Goal: Task Accomplishment & Management: Use online tool/utility

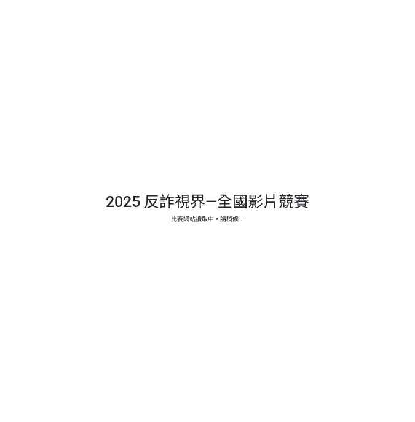
select select "vote"
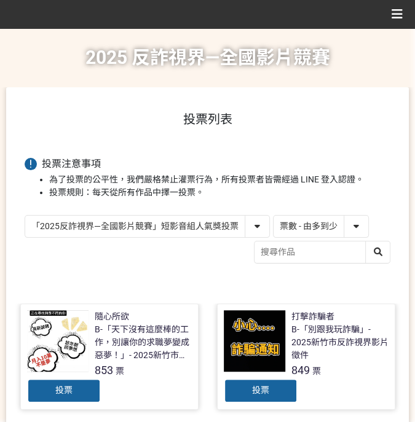
click at [307, 228] on select "作品 - 由新到舊 作品 - 由舊到新 票數 - 由多到少 票數 - 由少到多" at bounding box center [321, 227] width 95 height 22
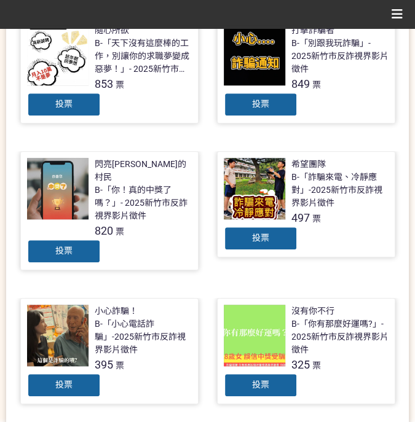
scroll to position [328, 0]
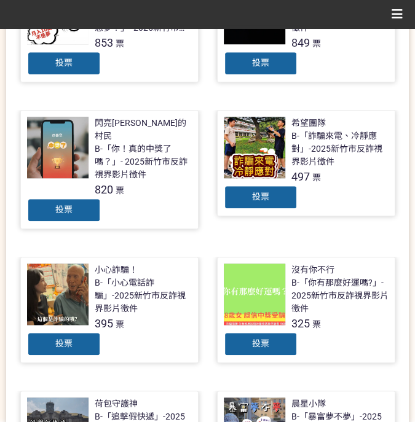
click at [256, 339] on span "投票" at bounding box center [260, 344] width 17 height 10
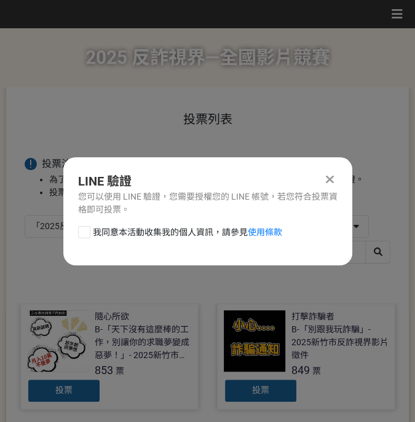
drag, startPoint x: 137, startPoint y: 231, endPoint x: 208, endPoint y: 282, distance: 88.2
click at [137, 231] on span "我同意本活動收集我的個人資訊，請參見 使用條款" at bounding box center [187, 232] width 189 height 13
click at [87, 231] on input "我同意本活動收集我的個人資訊，請參見 使用條款" at bounding box center [83, 232] width 8 height 8
checkbox input "false"
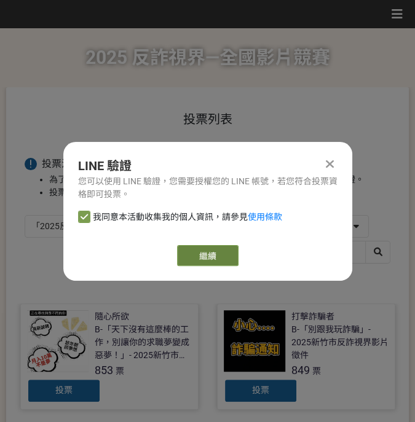
click at [210, 260] on link "繼續" at bounding box center [207, 255] width 61 height 21
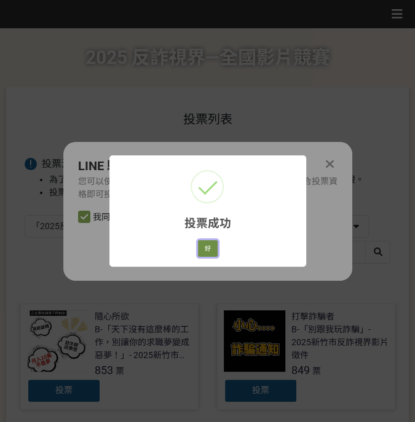
click at [201, 253] on button "好" at bounding box center [208, 248] width 20 height 17
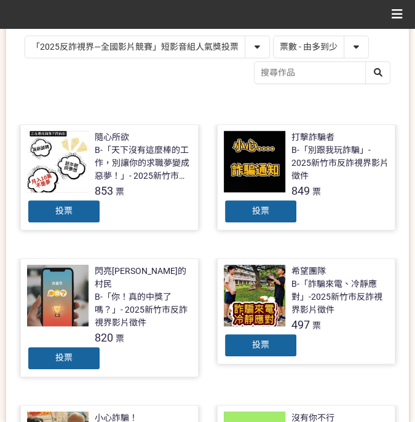
scroll to position [99, 0]
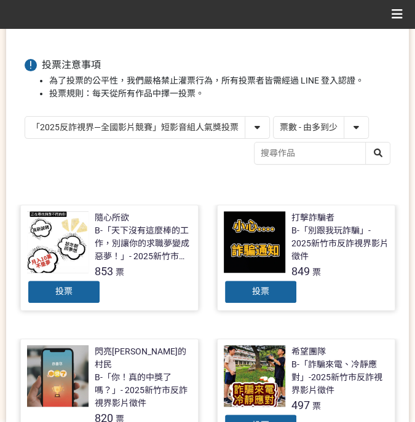
click at [178, 129] on select "「2025反詐視界—全國影片競賽」短影音組人氣獎投票 「2025反詐視界—全國影片競賽」短片組人氣獎投票" at bounding box center [147, 128] width 244 height 22
select select "13146"
click at [25, 117] on select "「2025反詐視界—全國影片競賽」短影音組人氣獎投票 「2025反詐視界—全國影片競賽」短片組人氣獎投票" at bounding box center [147, 128] width 244 height 22
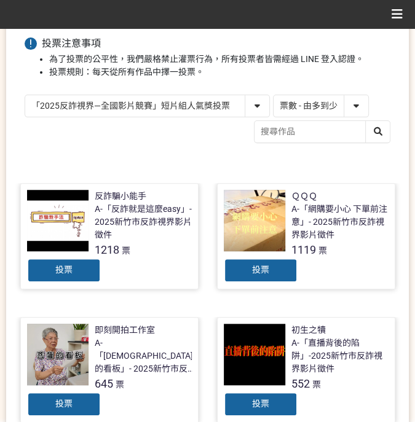
scroll to position [123, 0]
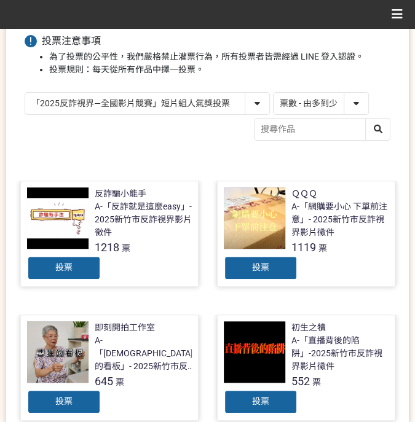
click at [257, 263] on span "投票" at bounding box center [260, 268] width 17 height 10
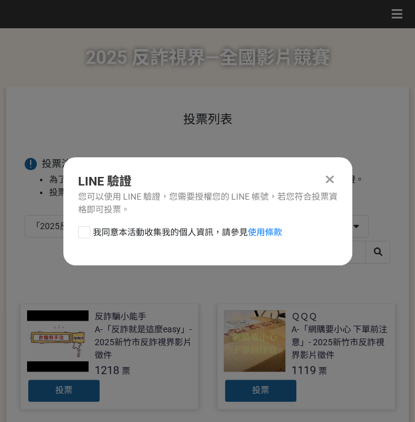
scroll to position [0, 0]
click at [98, 234] on span "我同意本活動收集我的個人資訊，請參見 使用條款" at bounding box center [187, 232] width 189 height 13
click at [87, 234] on input "我同意本活動收集我的個人資訊，請參見 使用條款" at bounding box center [83, 232] width 8 height 8
checkbox input "false"
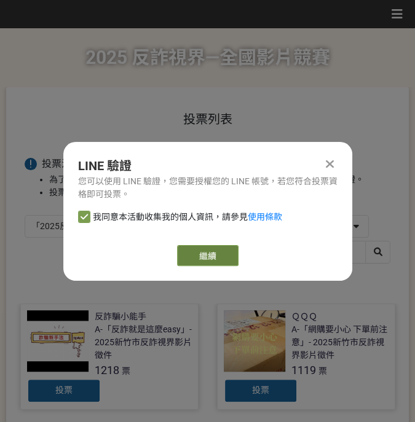
click at [186, 252] on link "繼續" at bounding box center [207, 255] width 61 height 21
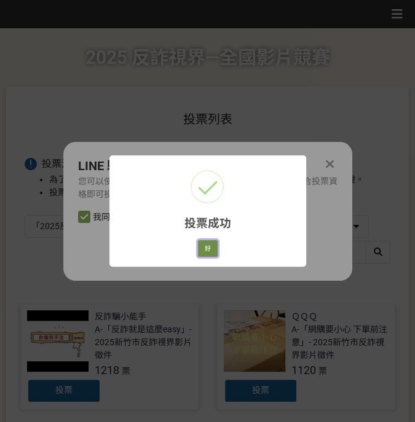
click at [209, 256] on button "好" at bounding box center [208, 248] width 20 height 17
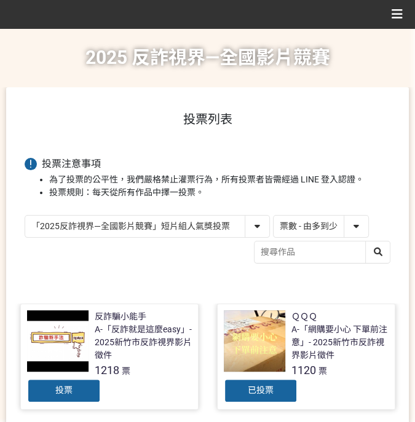
scroll to position [111, 0]
